Goal: Transaction & Acquisition: Obtain resource

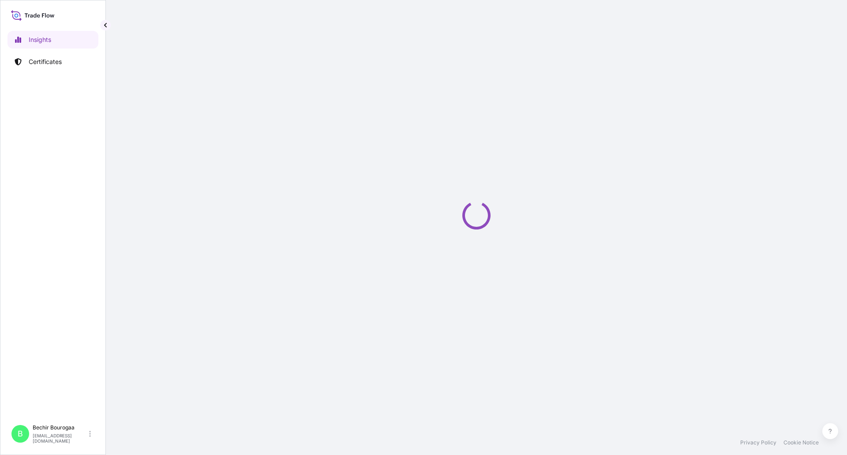
select select "2025"
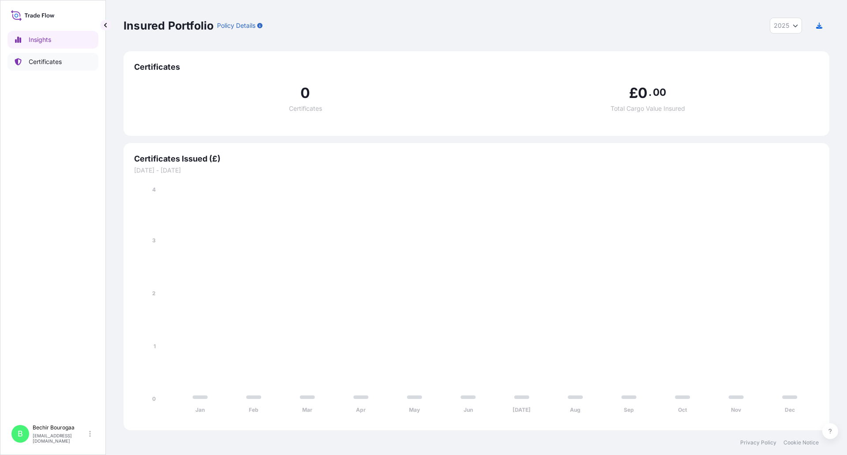
click at [35, 58] on p "Certificates" at bounding box center [45, 61] width 33 height 9
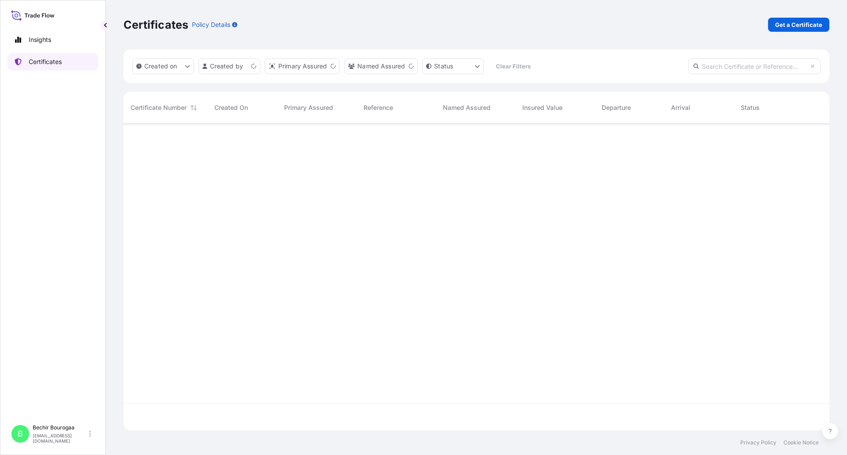
scroll to position [305, 700]
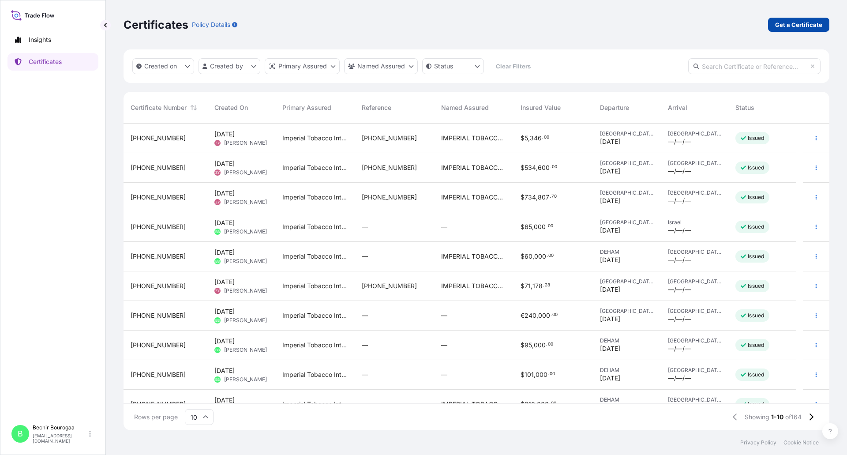
click at [801, 25] on p "Get a Certificate" at bounding box center [798, 24] width 47 height 9
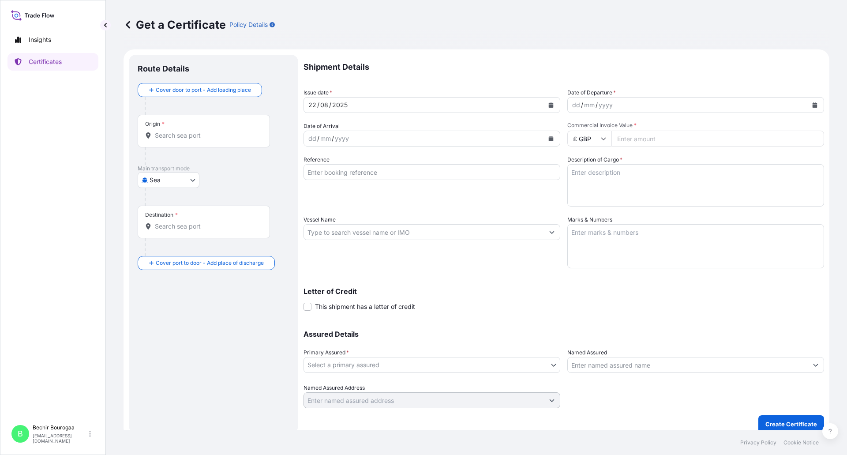
click at [196, 177] on body "Insights Certificates B Bechir Bourogaa bechir.bourogaa@reemtsma.de Get a Certi…" at bounding box center [423, 227] width 847 height 455
click at [181, 201] on div "Air" at bounding box center [168, 203] width 55 height 16
select select "Air"
click at [203, 135] on input "Origin *" at bounding box center [207, 139] width 104 height 9
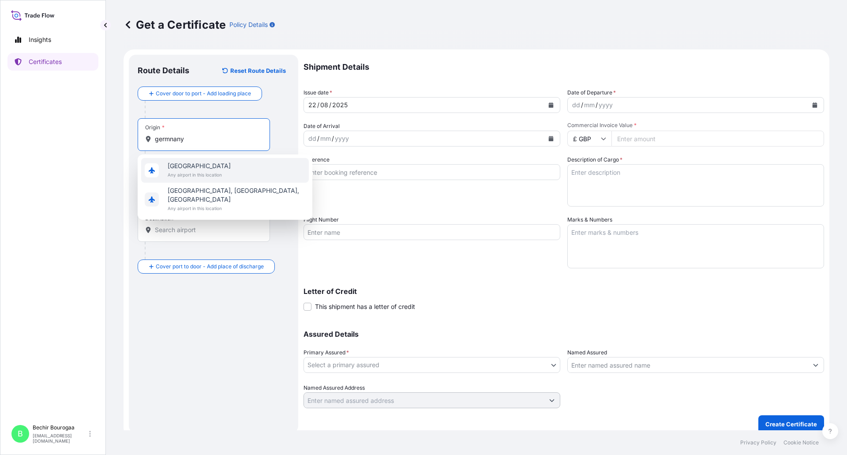
click at [199, 173] on span "Any airport in this location" at bounding box center [199, 174] width 63 height 9
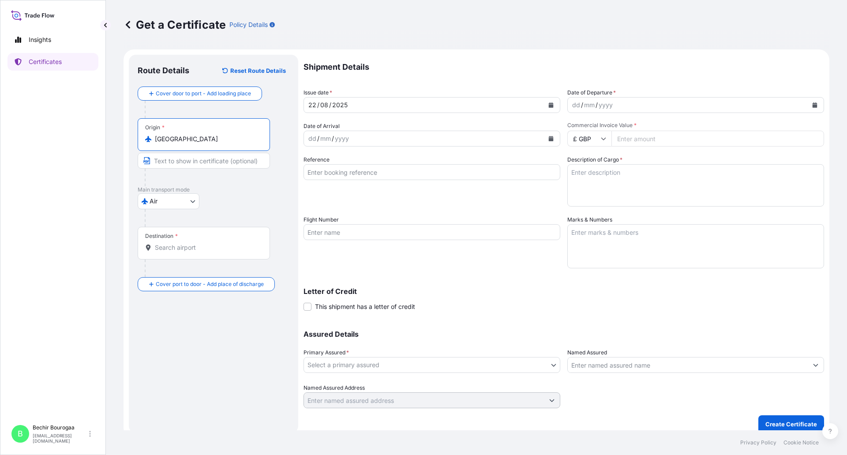
type input "Germany"
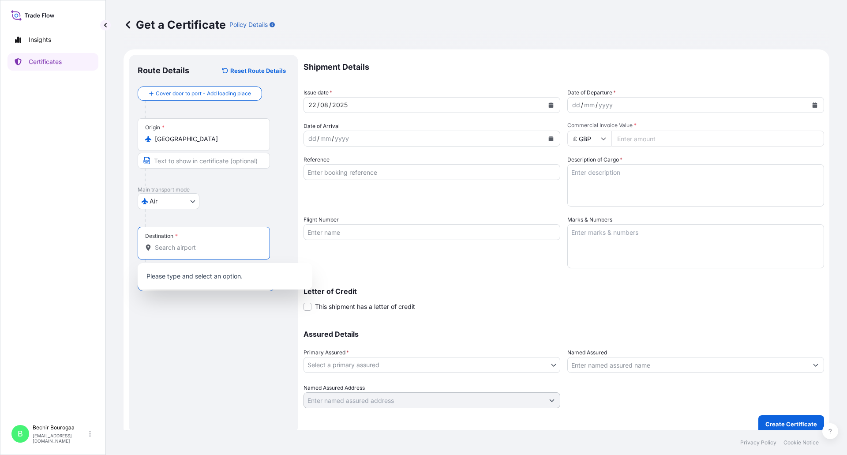
click at [174, 246] on input "Destination *" at bounding box center [207, 247] width 104 height 9
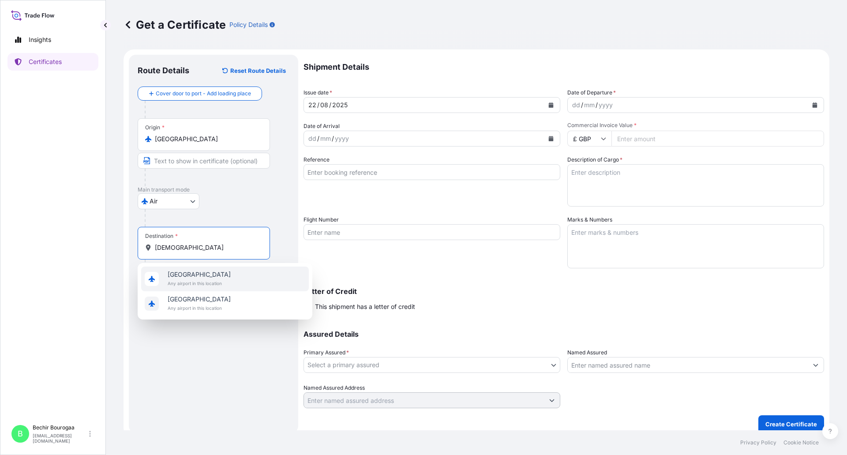
click at [182, 266] on div "Turkey Any airport in this location Turkmenistan Any airport in this location" at bounding box center [225, 291] width 175 height 56
click at [182, 275] on span "Turkey" at bounding box center [199, 274] width 63 height 9
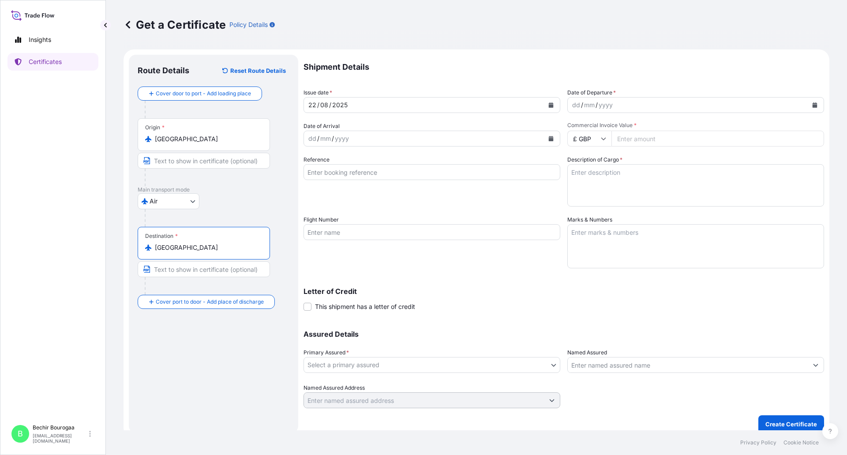
type input "Turkey"
click at [808, 105] on button "Calendar" at bounding box center [815, 105] width 14 height 14
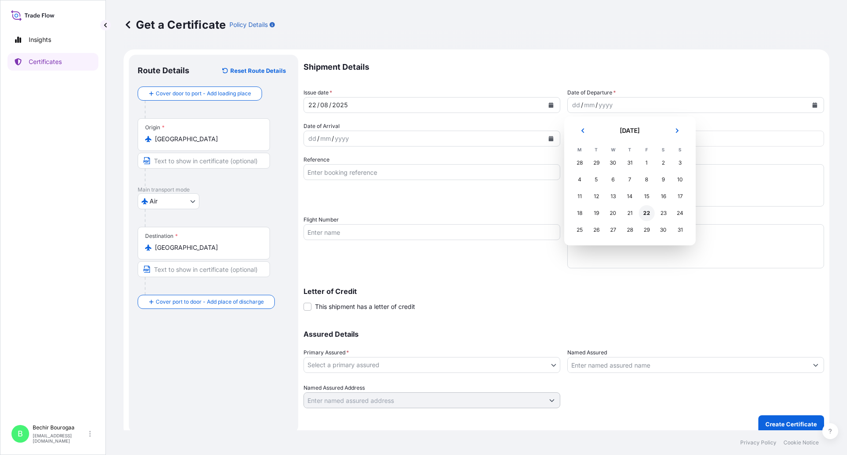
click at [644, 214] on div "22" at bounding box center [647, 213] width 16 height 16
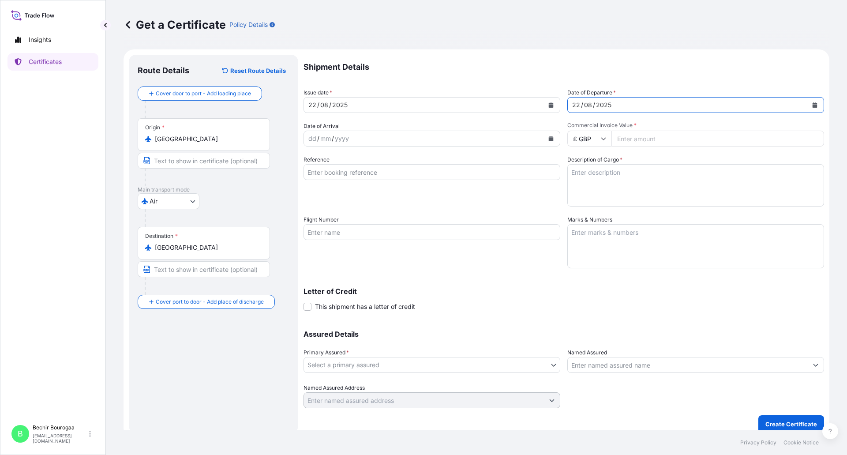
click at [601, 136] on icon at bounding box center [603, 138] width 5 height 5
click at [591, 161] on div "€ EUR" at bounding box center [586, 162] width 37 height 17
type input "€ EUR"
click at [667, 144] on input "Commercial Invoice Value *" at bounding box center [718, 139] width 213 height 16
type input "18000"
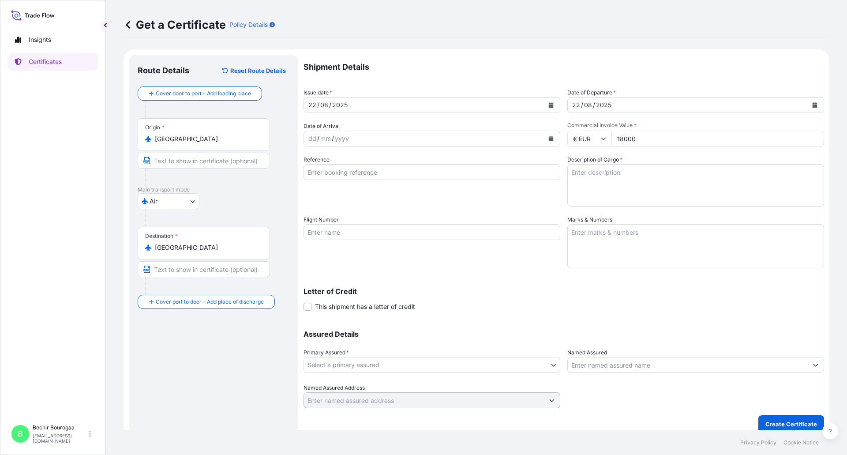
click at [659, 170] on textarea "Description of Cargo *" at bounding box center [696, 185] width 257 height 42
type textarea "36 cases of cigarettes"
click at [446, 364] on body "Insights Certificates B Bechir Bourogaa bechir.bourogaa@reemtsma.de Get a Certi…" at bounding box center [423, 227] width 847 height 455
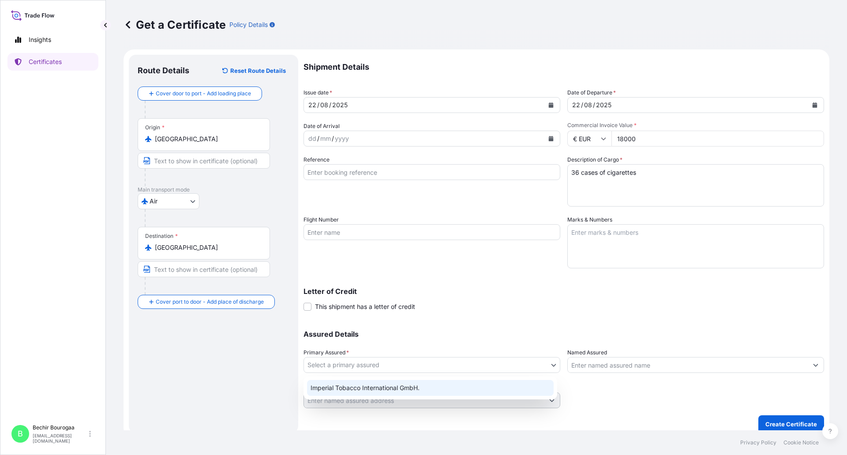
click at [396, 384] on div "Imperial Tobacco International GmbH." at bounding box center [430, 388] width 247 height 16
select select "31693"
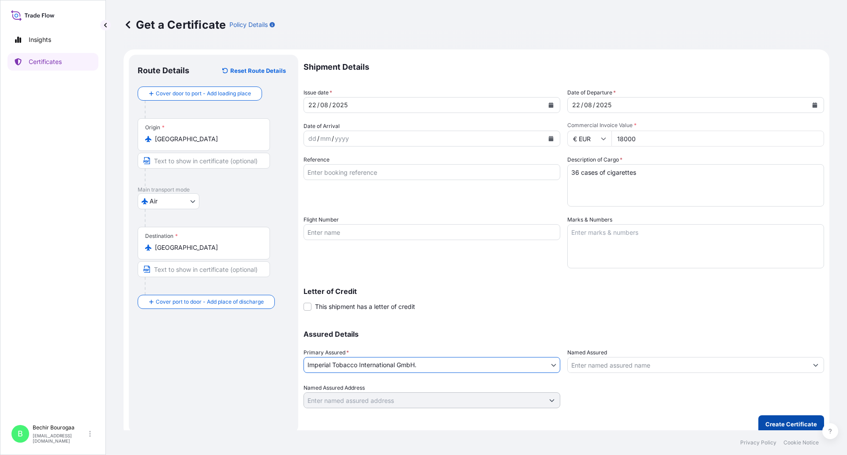
click at [777, 418] on button "Create Certificate" at bounding box center [792, 424] width 66 height 18
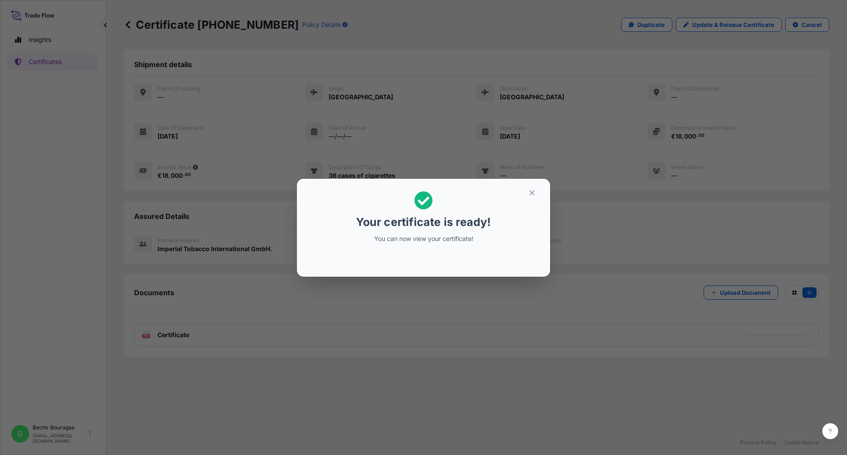
click at [396, 316] on div "Your certificate is ready! You can now view your certificate!" at bounding box center [423, 227] width 847 height 455
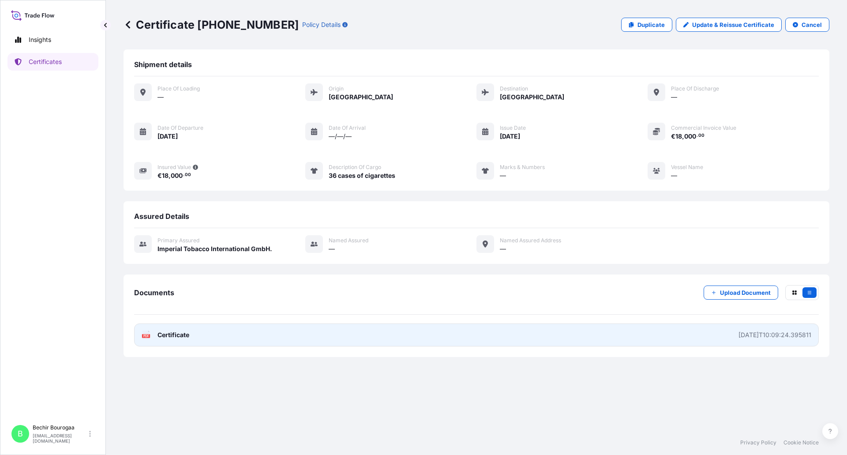
click at [243, 332] on link "PDF Certificate 2025-08-22T10:09:24.395811" at bounding box center [476, 335] width 685 height 23
